Goal: Obtain resource: Download file/media

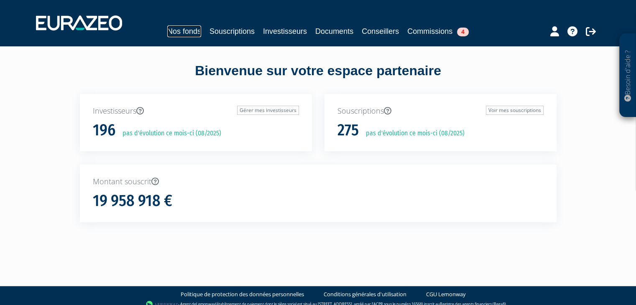
click at [188, 33] on link "Nos fonds" at bounding box center [184, 31] width 34 height 12
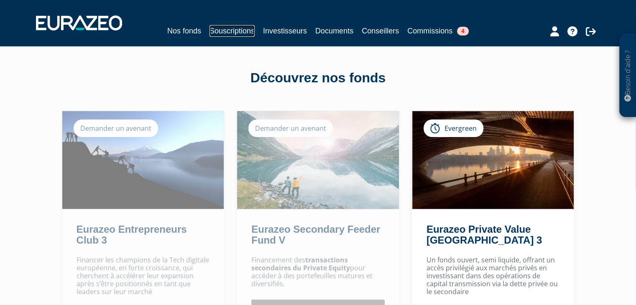
click at [232, 30] on link "Souscriptions" at bounding box center [231, 31] width 45 height 12
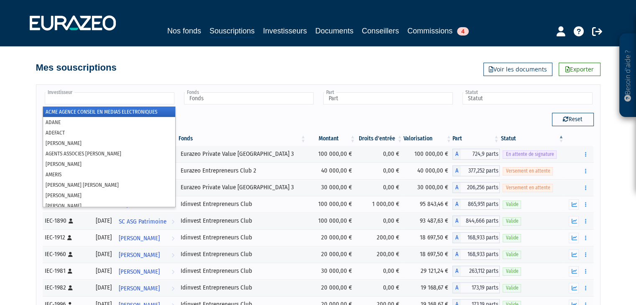
click at [132, 100] on input "text" at bounding box center [110, 98] width 130 height 12
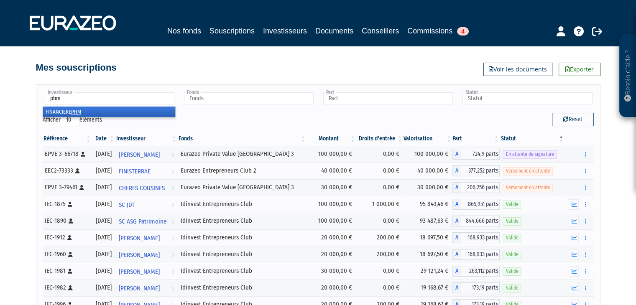
type input "phm"
click at [105, 111] on li "FINANCIERE PHM" at bounding box center [109, 112] width 132 height 10
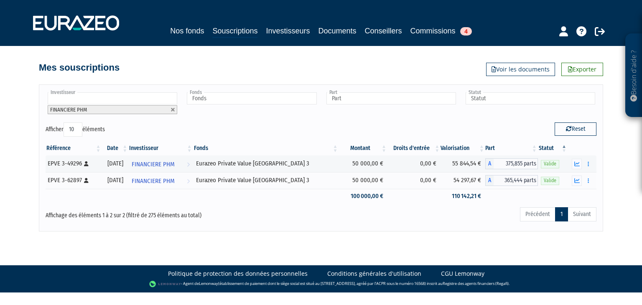
click at [113, 112] on li "FINANCIERE PHM" at bounding box center [113, 109] width 130 height 9
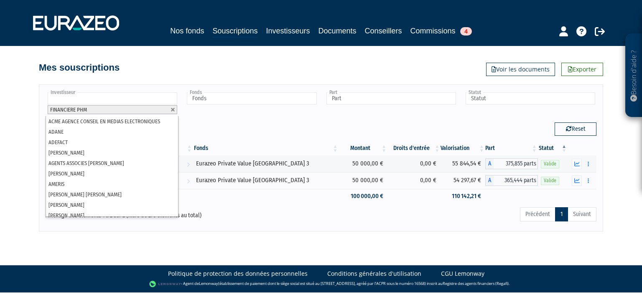
click at [187, 122] on div "Afficher 10 25 50 100 éléments" at bounding box center [180, 130] width 269 height 16
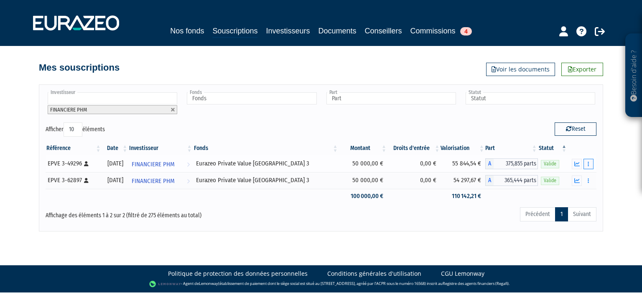
click at [587, 164] on button "button" at bounding box center [588, 164] width 10 height 10
click at [577, 166] on button "button" at bounding box center [577, 164] width 10 height 10
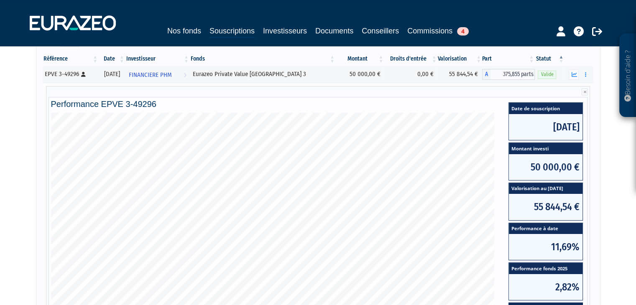
scroll to position [165, 0]
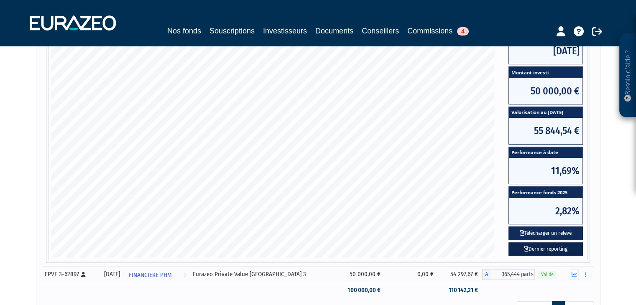
click at [543, 250] on link "Dernier reporting" at bounding box center [545, 249] width 74 height 14
click at [534, 230] on button "Télécharger un relevé" at bounding box center [545, 233] width 74 height 14
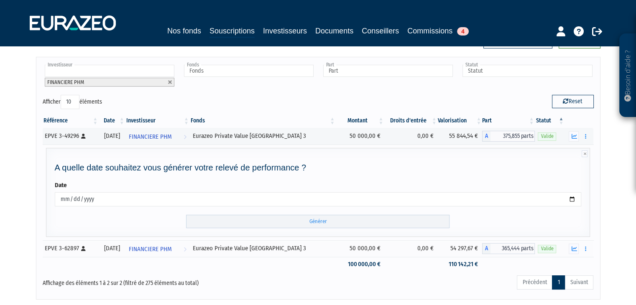
scroll to position [82, 0]
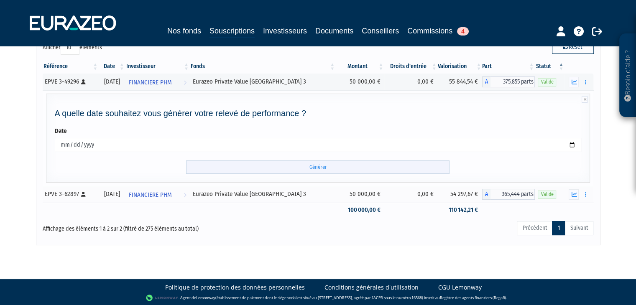
click at [365, 168] on input "Générer" at bounding box center [317, 167] width 263 height 14
click at [311, 168] on input "Générer" at bounding box center [317, 167] width 263 height 14
click at [575, 196] on button "button" at bounding box center [573, 194] width 10 height 10
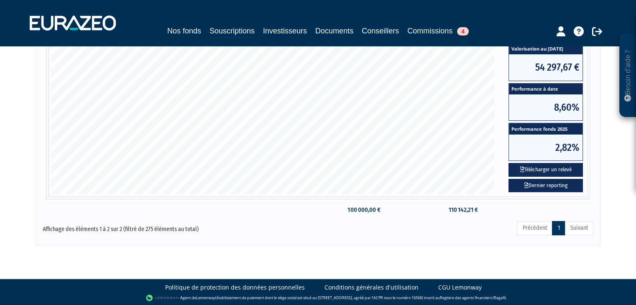
scroll to position [229, 0]
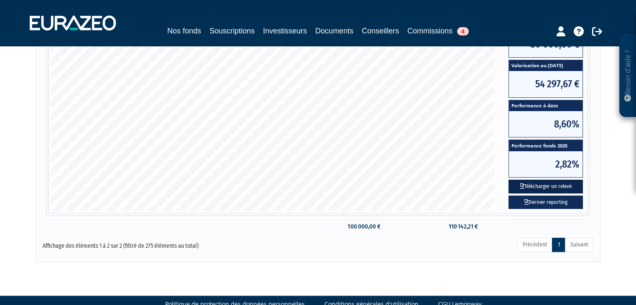
click at [532, 186] on button "Télécharger un relevé" at bounding box center [545, 187] width 74 height 14
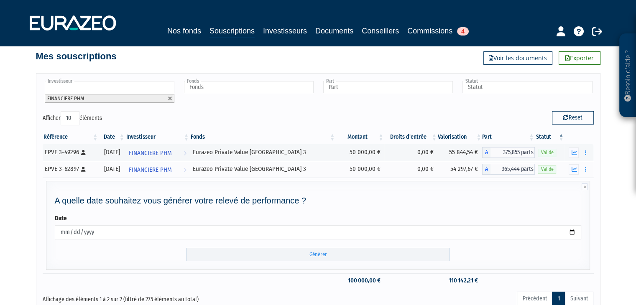
scroll to position [65, 0]
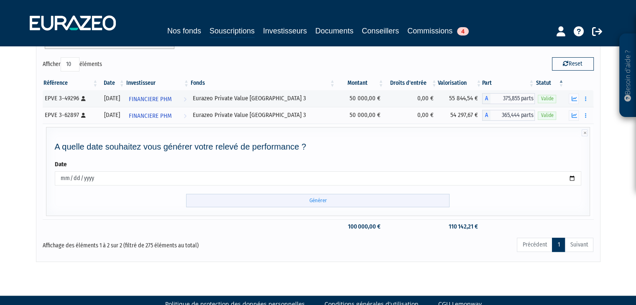
click at [383, 198] on input "Générer" at bounding box center [317, 201] width 263 height 14
click at [344, 202] on input "Générer" at bounding box center [317, 201] width 263 height 14
